Goal: Information Seeking & Learning: Understand process/instructions

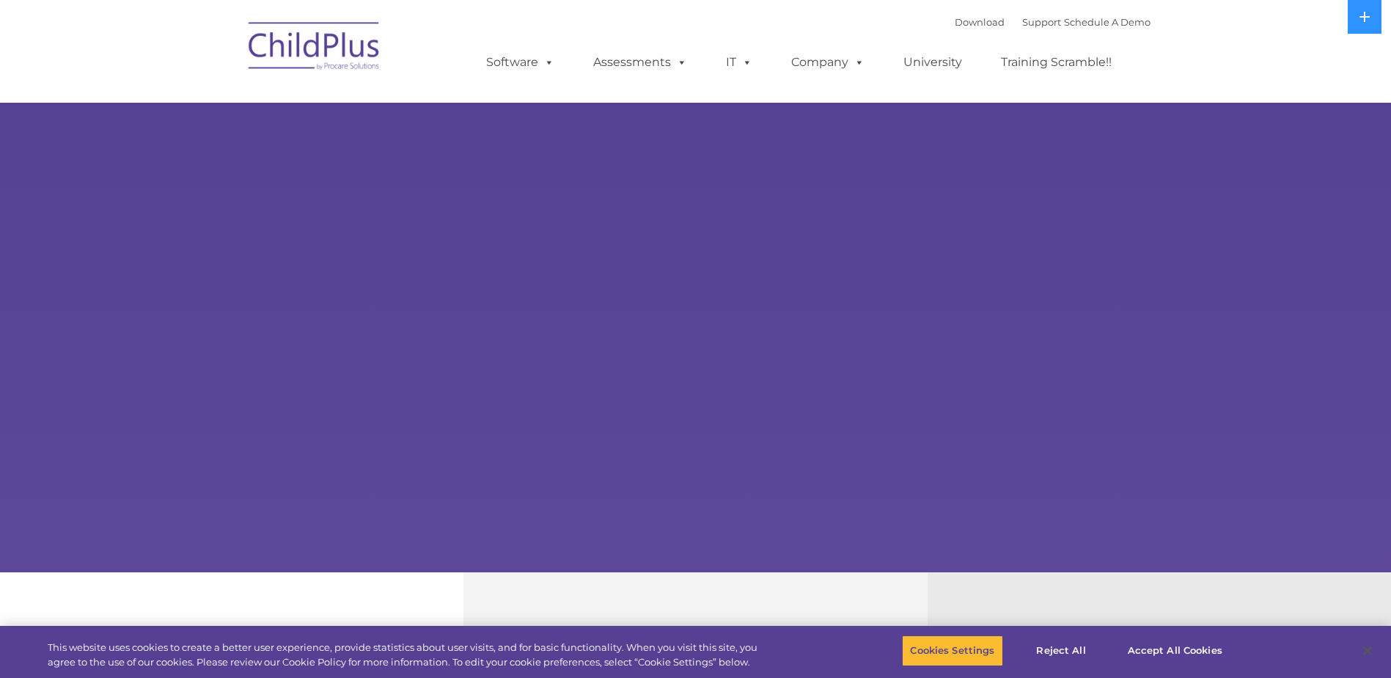
select select "MEDIUM"
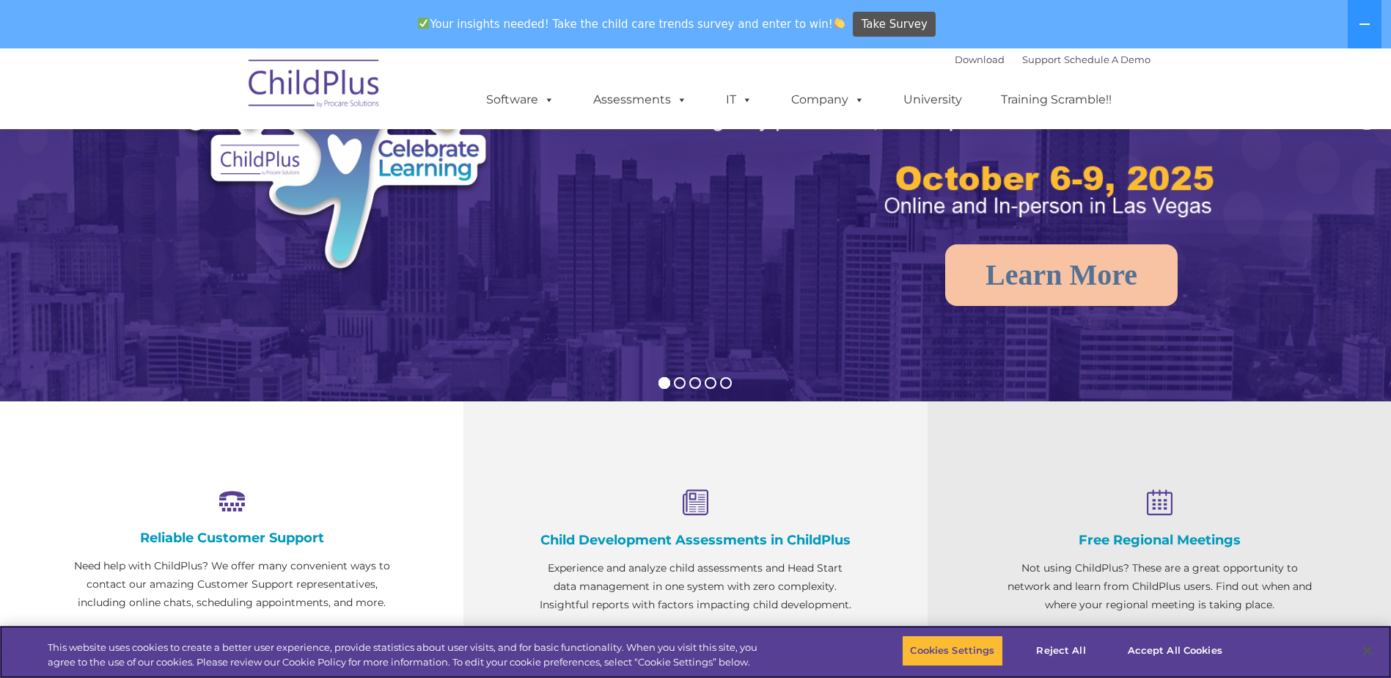
scroll to position [220, 0]
drag, startPoint x: 1166, startPoint y: 636, endPoint x: 1184, endPoint y: 643, distance: 19.1
click at [1184, 643] on button "Accept All Cookies" at bounding box center [1175, 650] width 111 height 31
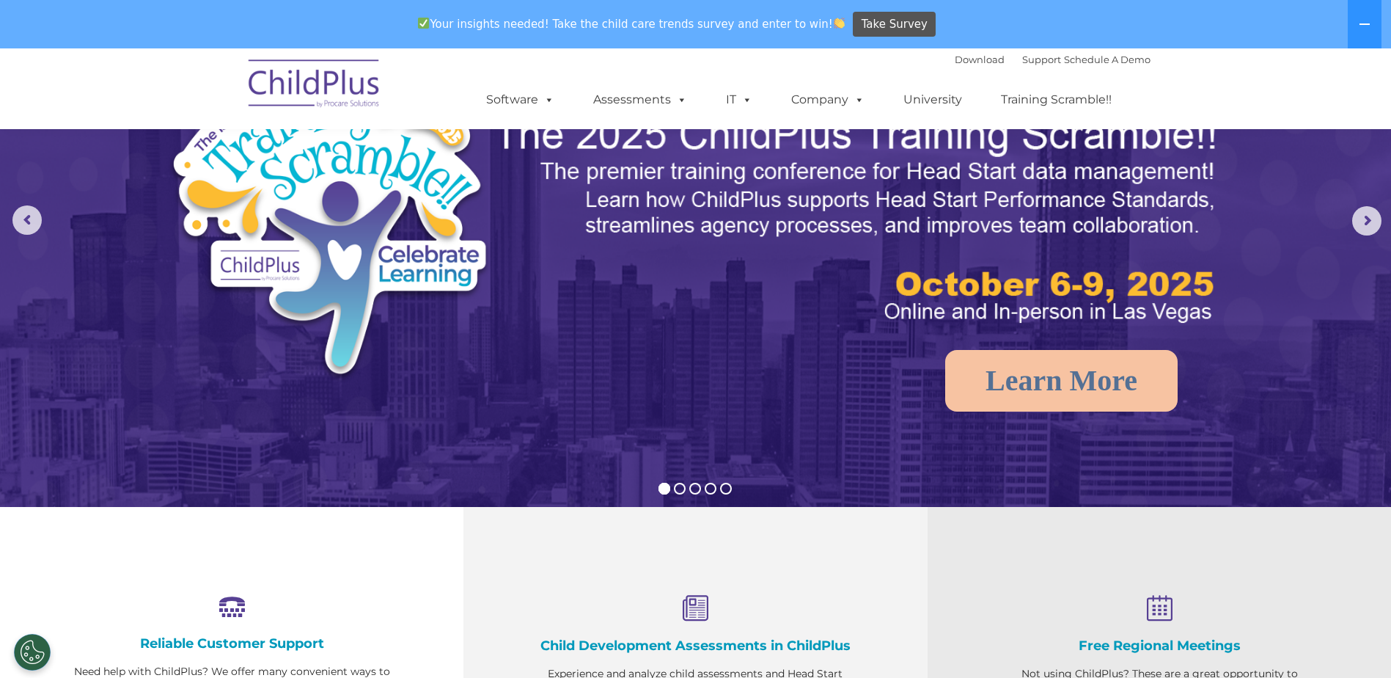
scroll to position [0, 0]
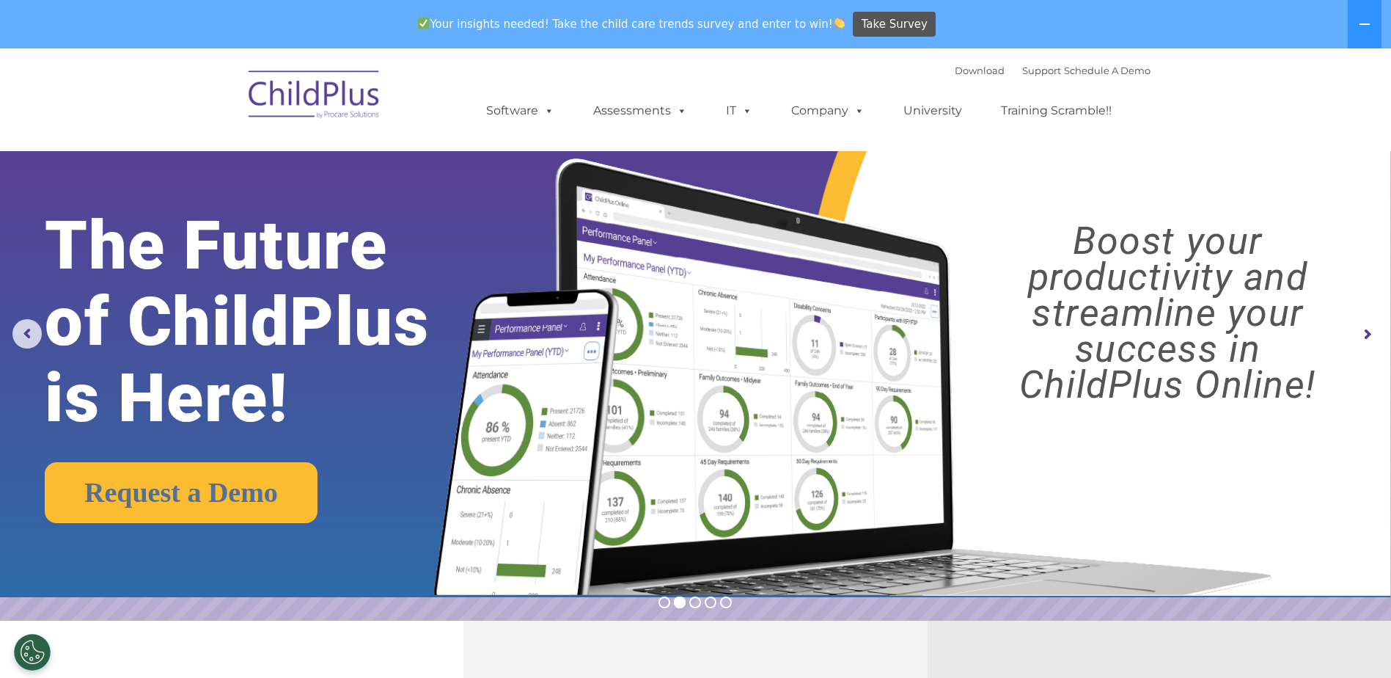
click at [335, 91] on img at bounding box center [314, 96] width 147 height 73
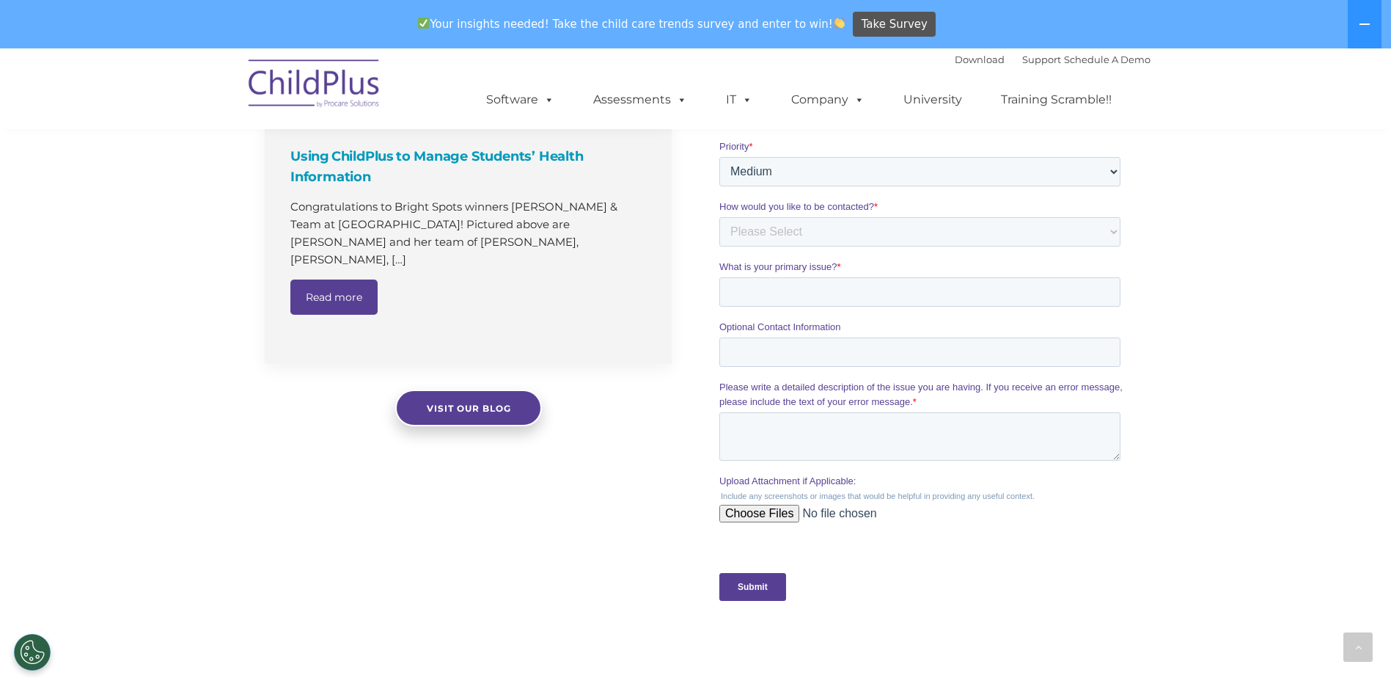
scroll to position [1157, 0]
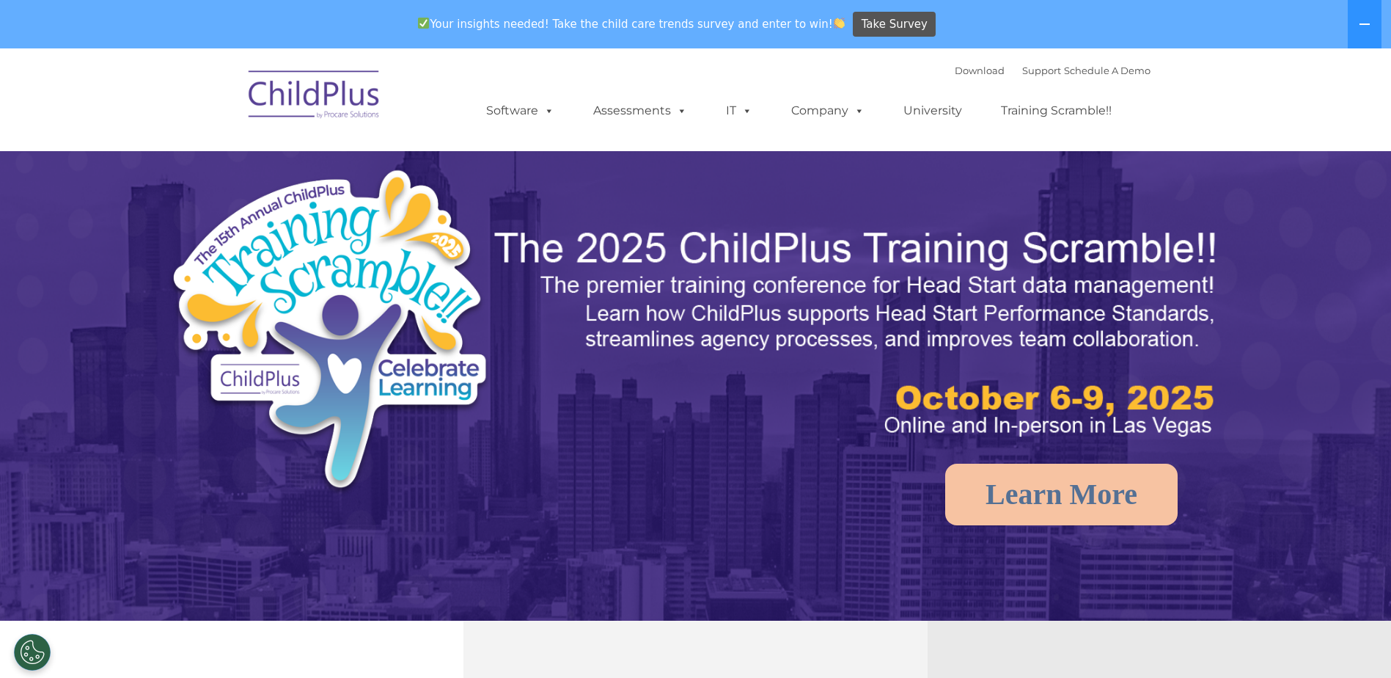
select select "MEDIUM"
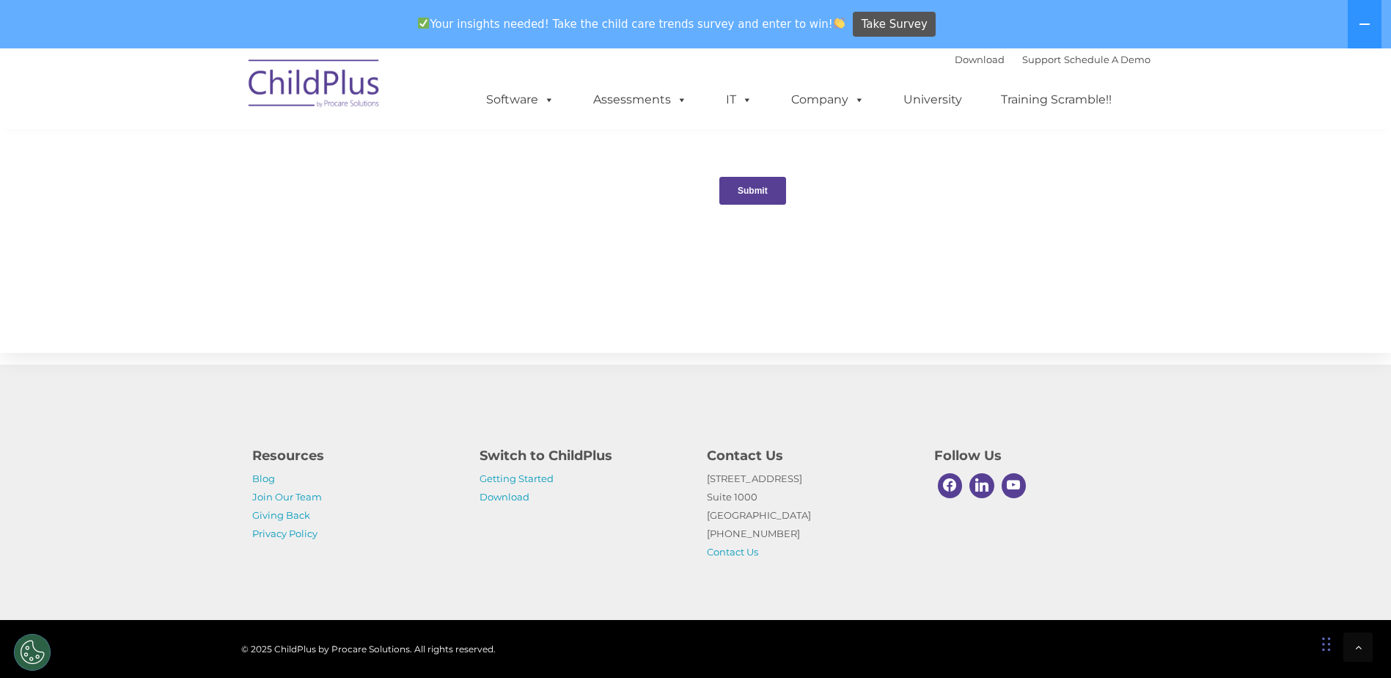
scroll to position [1486, 0]
click at [529, 480] on link "Getting Started" at bounding box center [517, 478] width 74 height 12
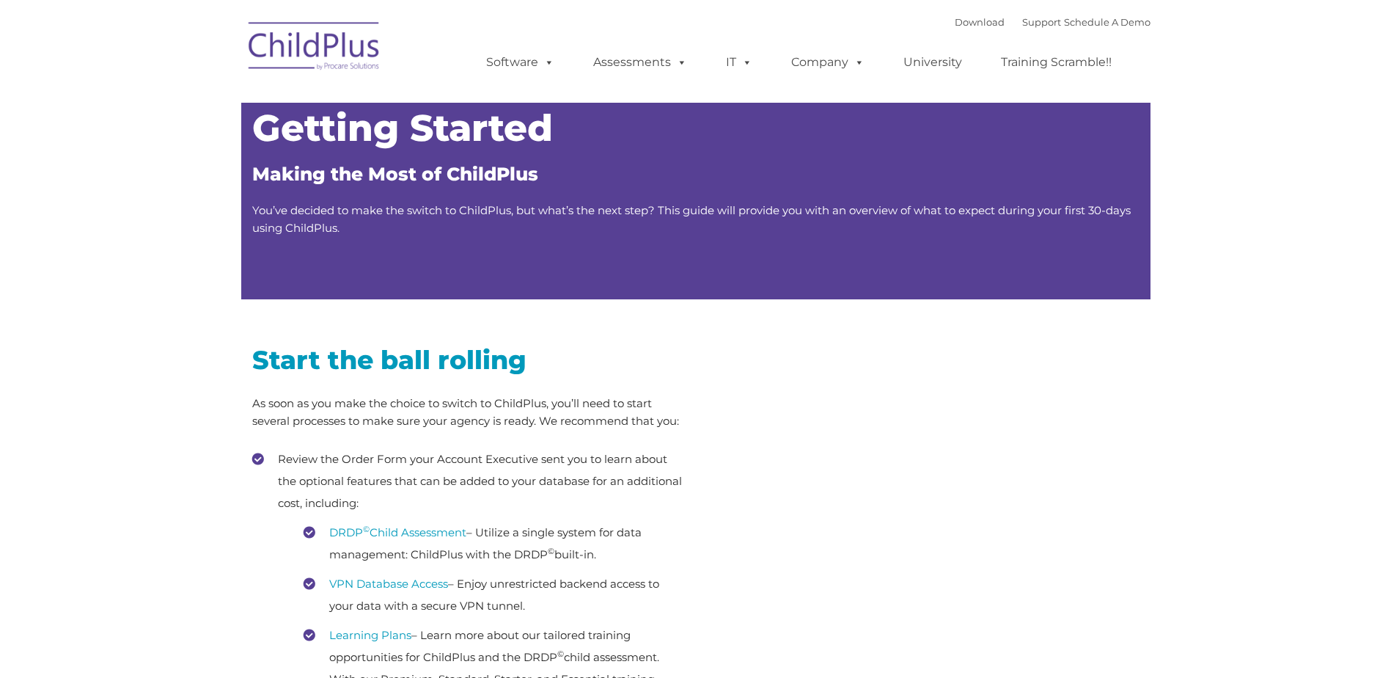
type input ""
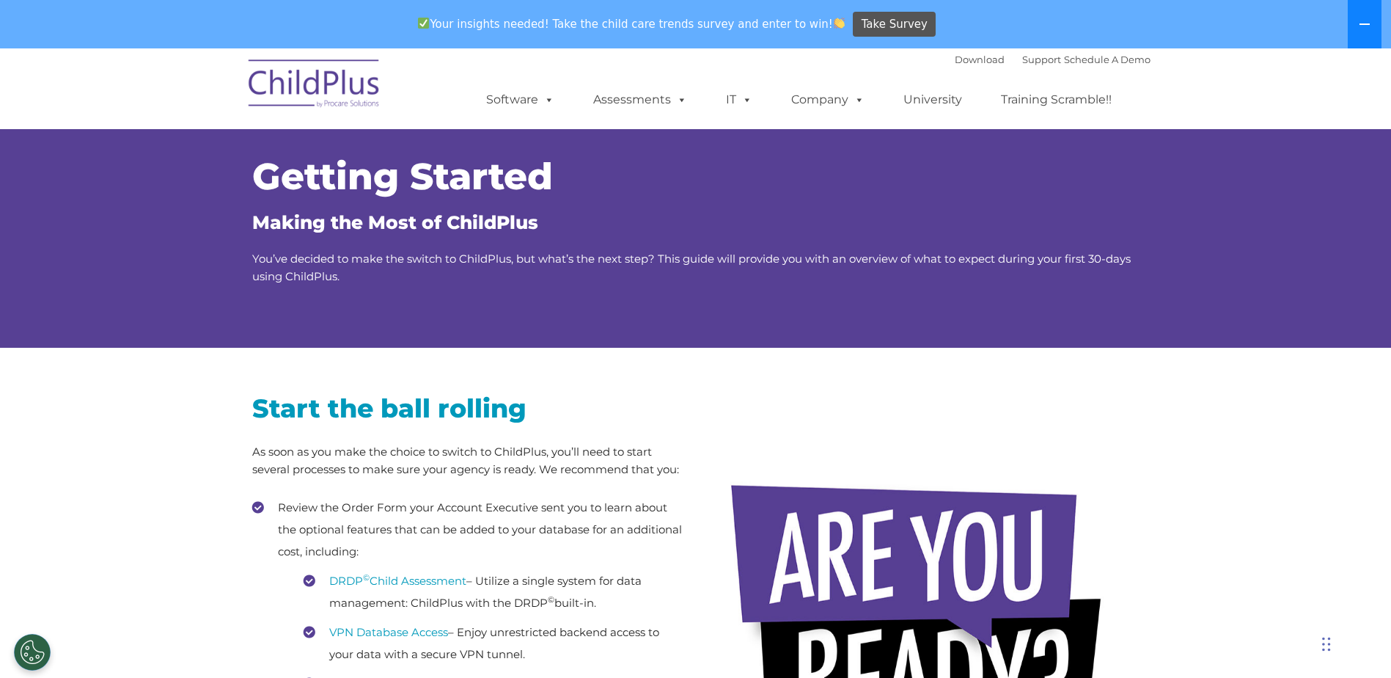
click at [1371, 33] on button at bounding box center [1365, 24] width 34 height 48
